Goal: Information Seeking & Learning: Find specific page/section

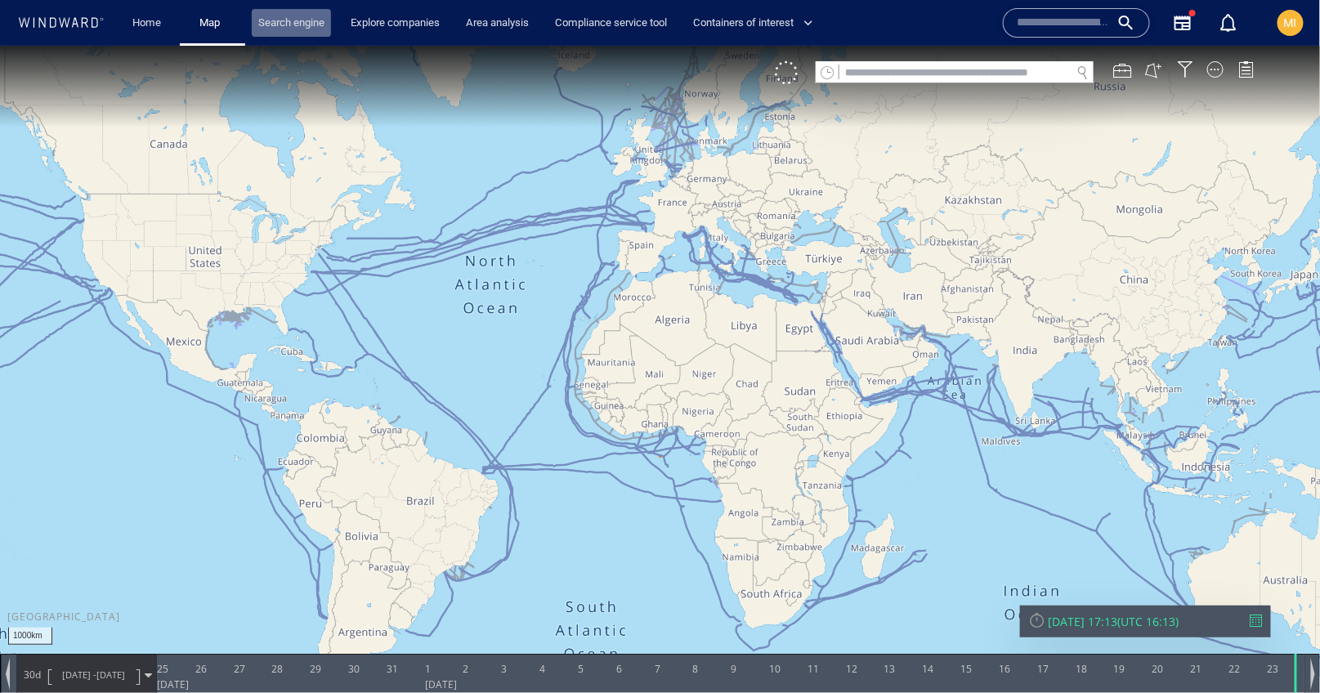
click at [293, 30] on link "Search engine" at bounding box center [291, 23] width 79 height 29
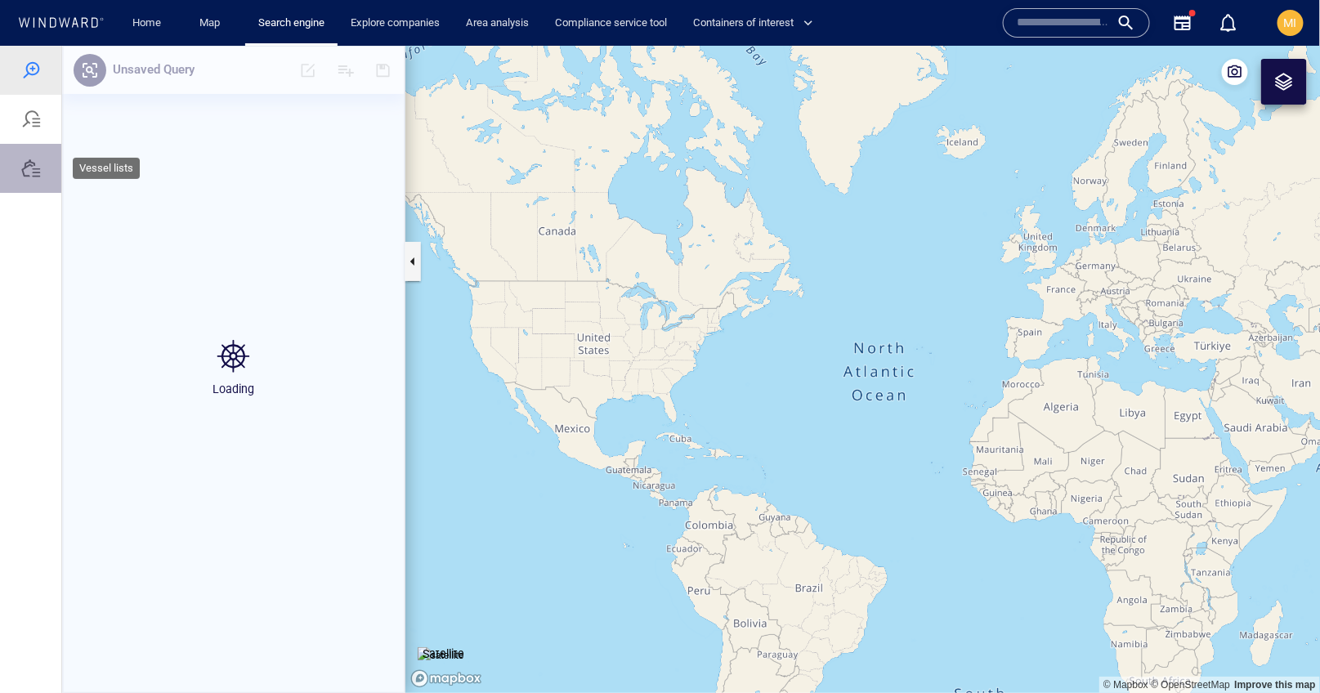
click at [33, 168] on div at bounding box center [31, 168] width 20 height 20
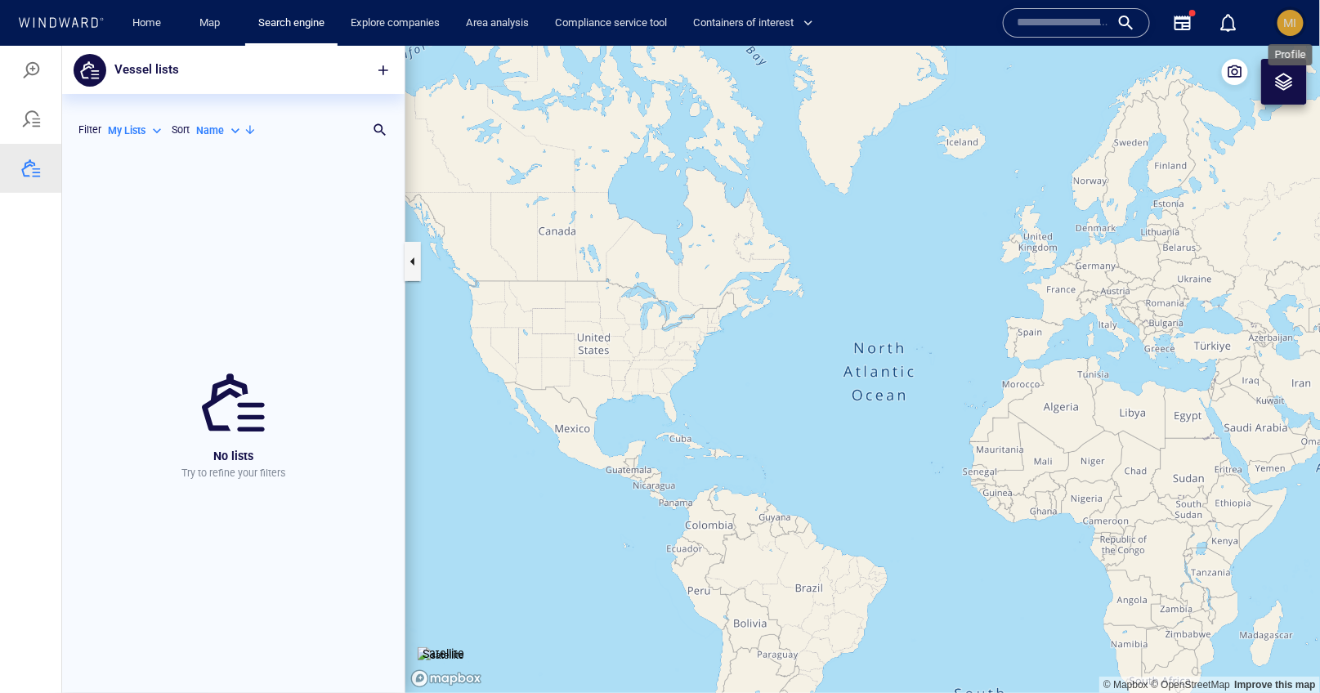
click at [1287, 23] on span "MI" at bounding box center [1291, 22] width 13 height 13
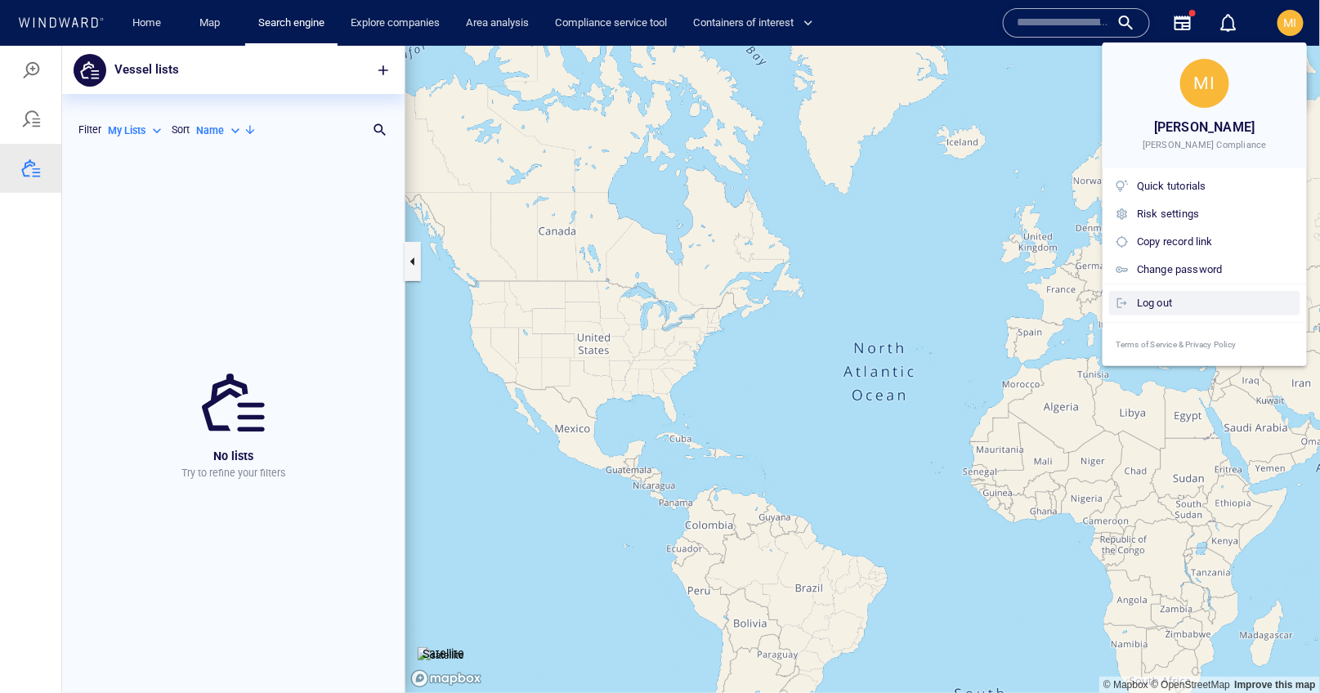
click at [1181, 298] on div "Log out" at bounding box center [1215, 303] width 157 height 18
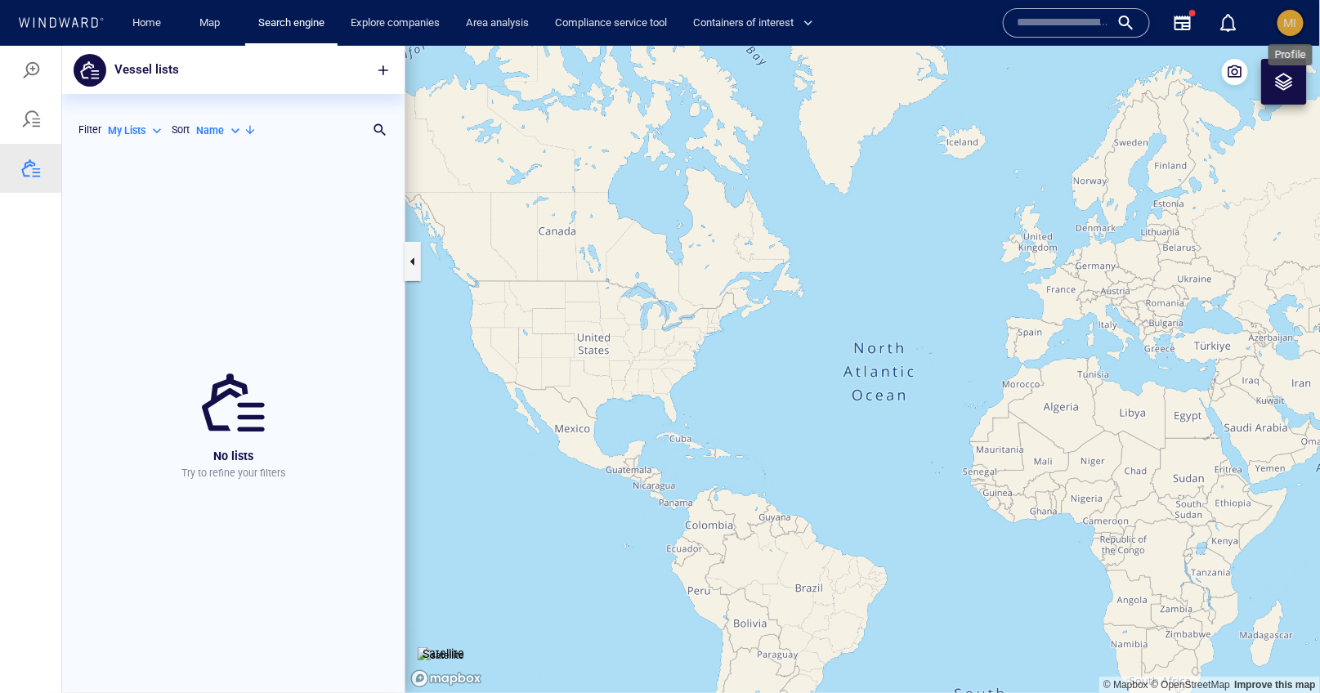
click at [1285, 23] on span "MI" at bounding box center [1291, 22] width 13 height 13
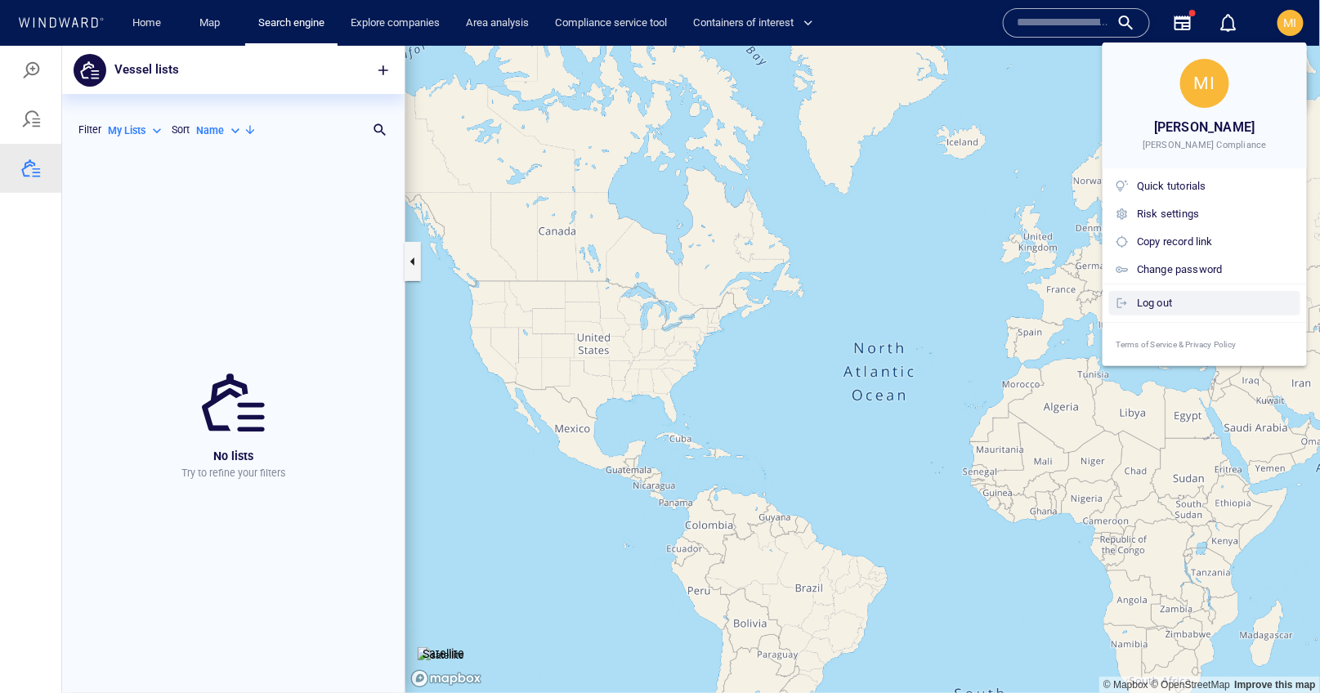
click at [1164, 298] on div "Log out" at bounding box center [1215, 303] width 157 height 18
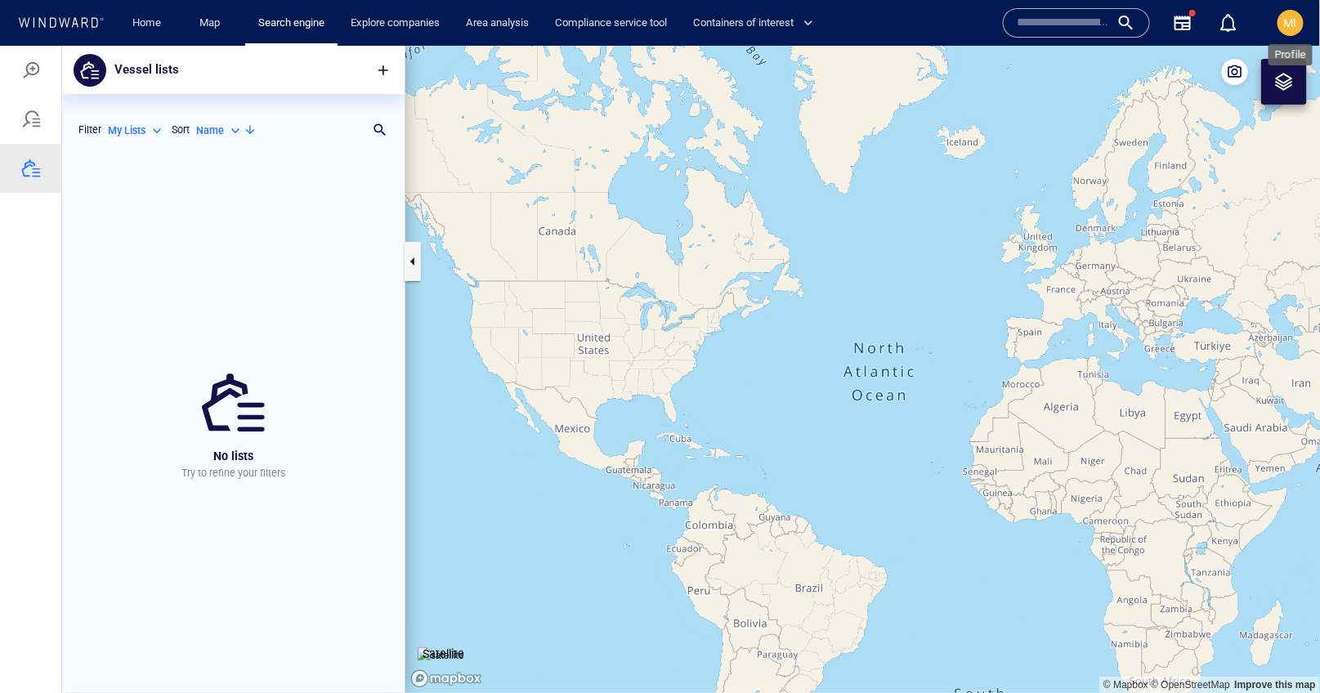
click at [1289, 26] on span "MI" at bounding box center [1291, 22] width 13 height 13
